Goal: Information Seeking & Learning: Learn about a topic

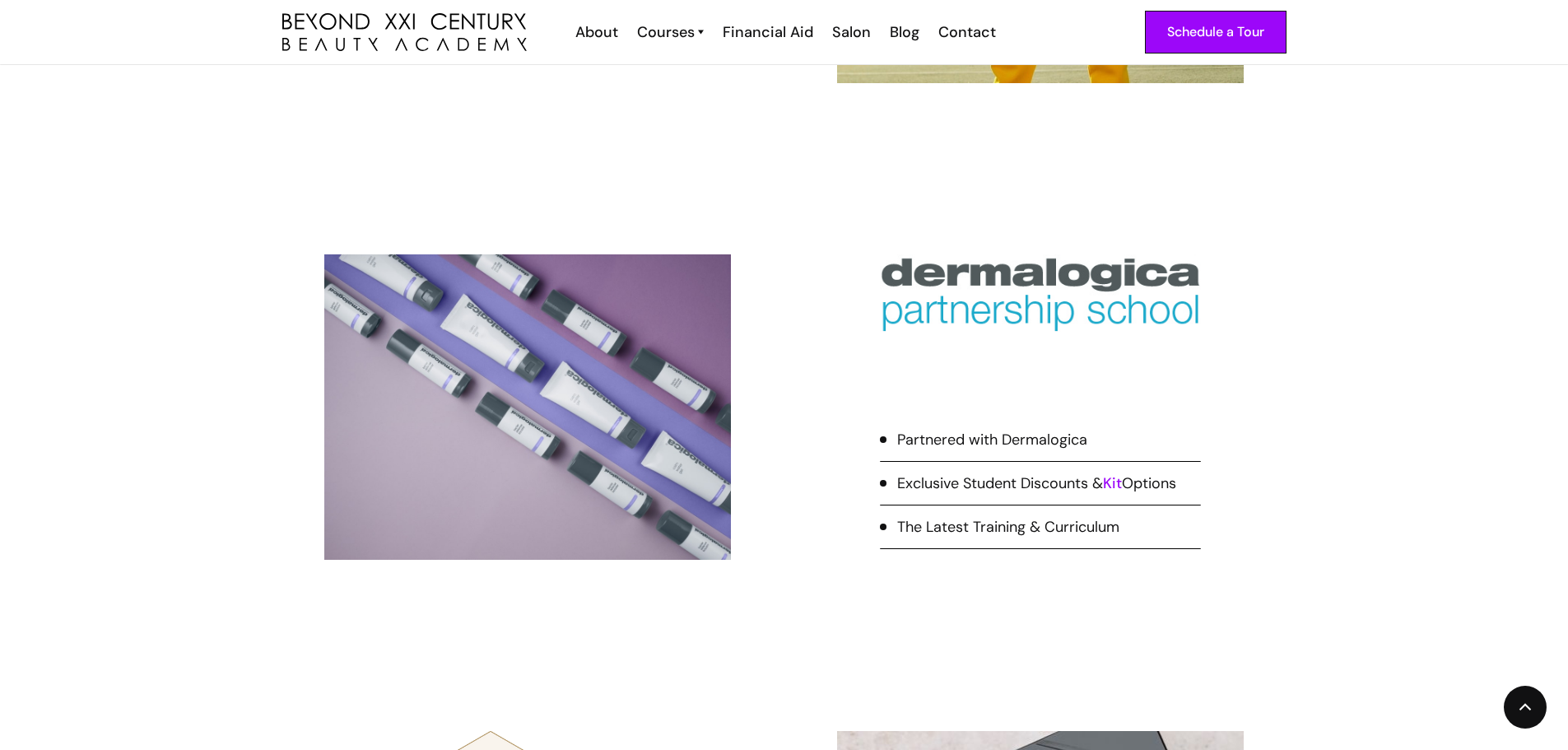
scroll to position [3293, 0]
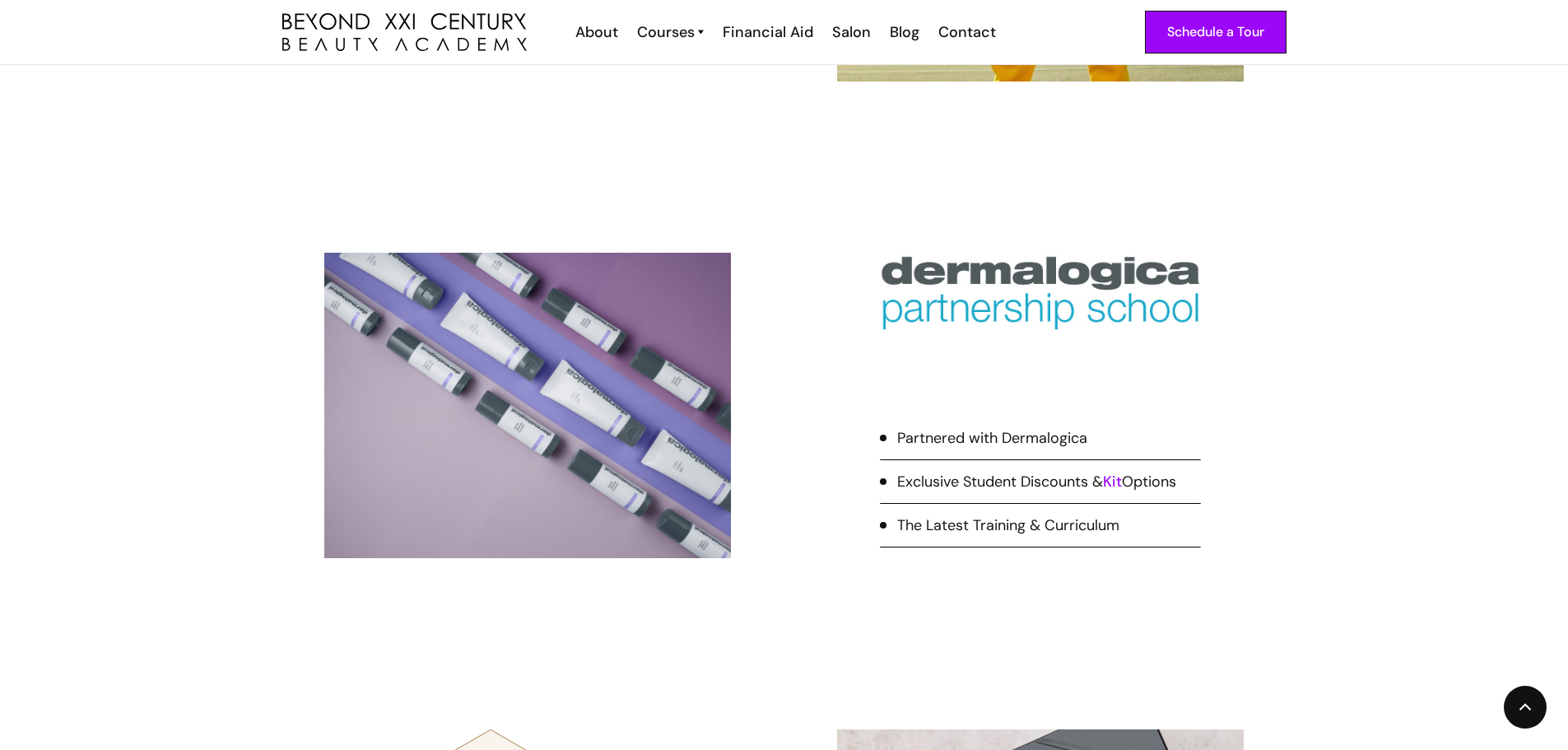
click at [1122, 484] on link "Kit" at bounding box center [1113, 481] width 19 height 19
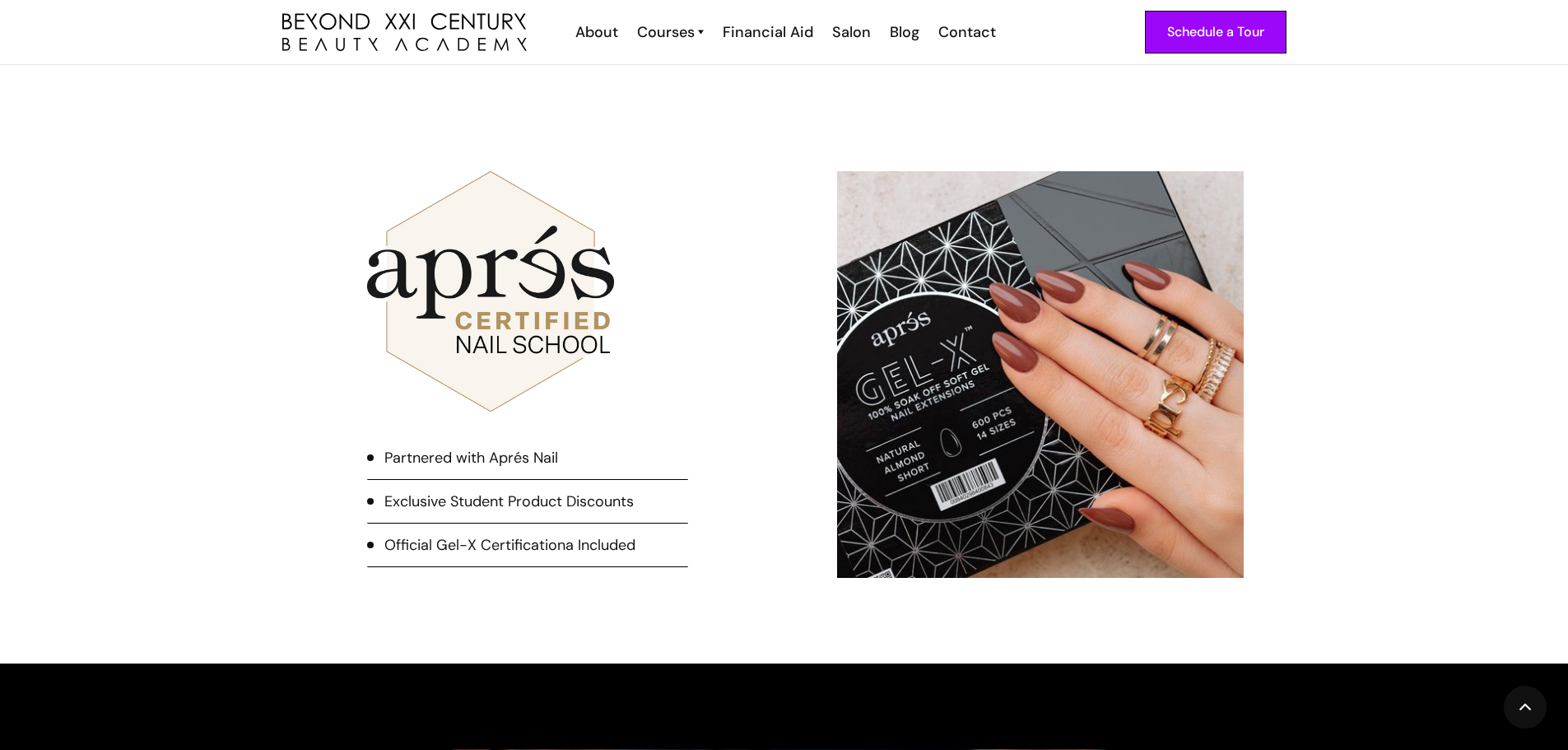
scroll to position [3862, 0]
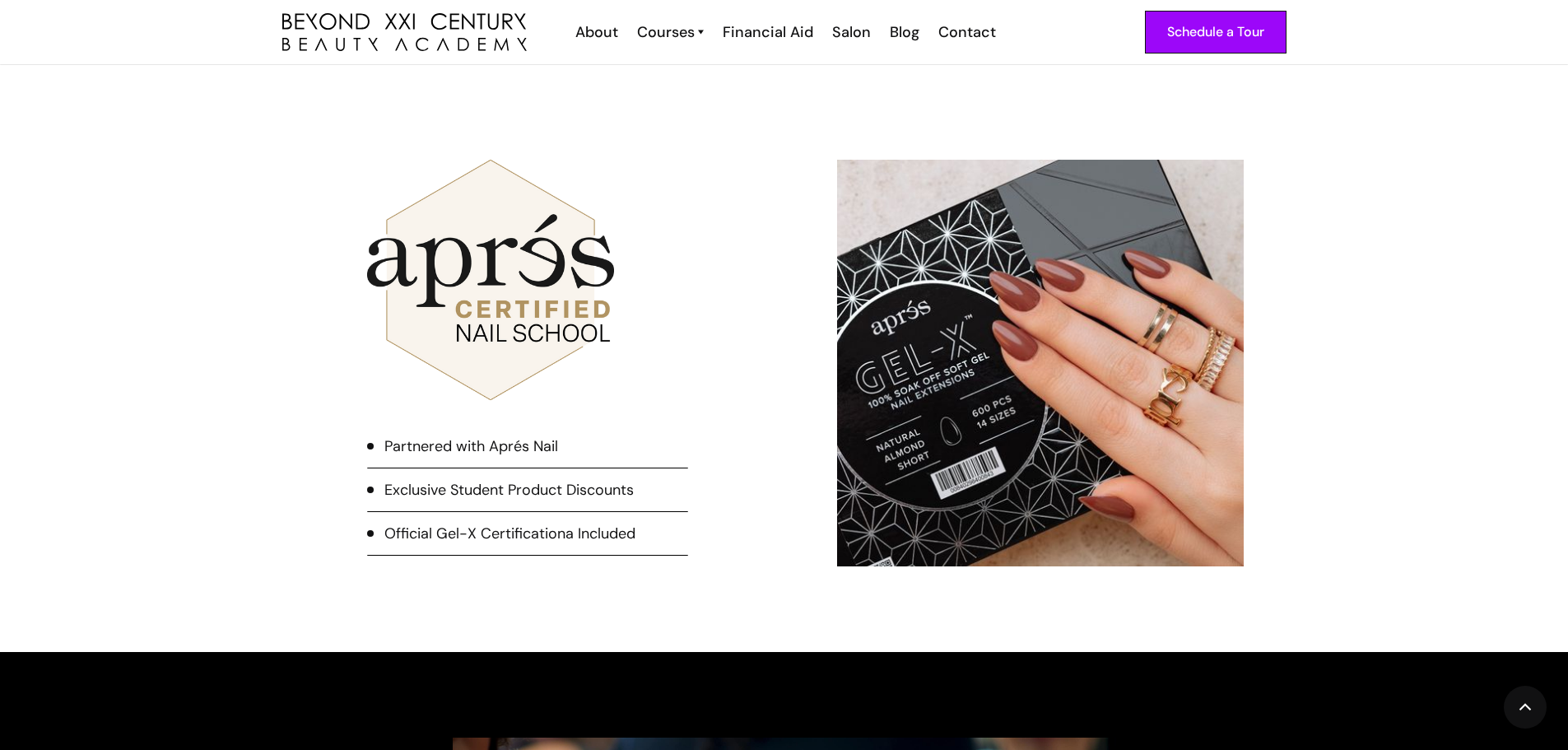
click at [546, 306] on img at bounding box center [490, 280] width 247 height 240
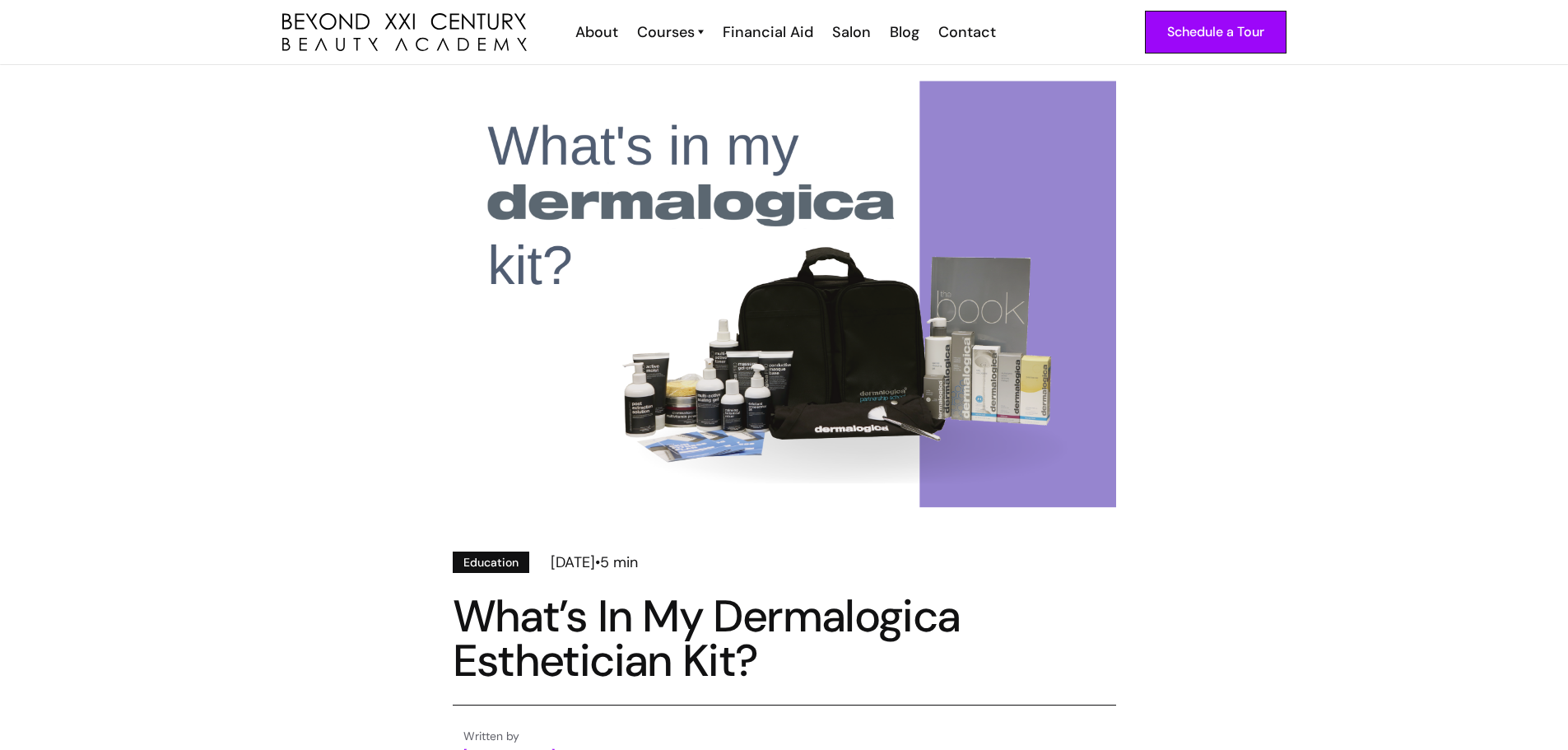
scroll to position [247, 0]
